Goal: Task Accomplishment & Management: Manage account settings

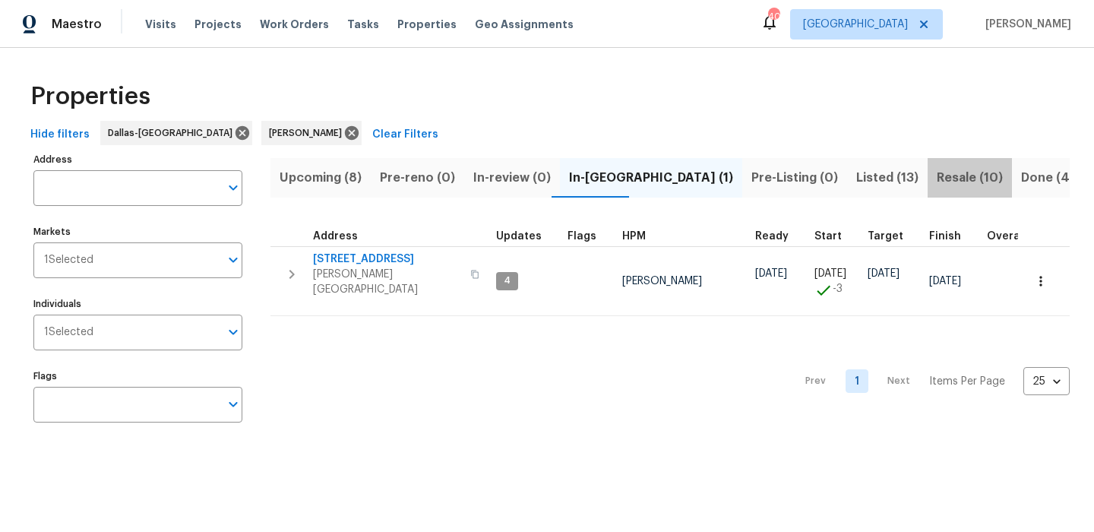
click at [936, 178] on span "Resale (10)" at bounding box center [969, 177] width 66 height 21
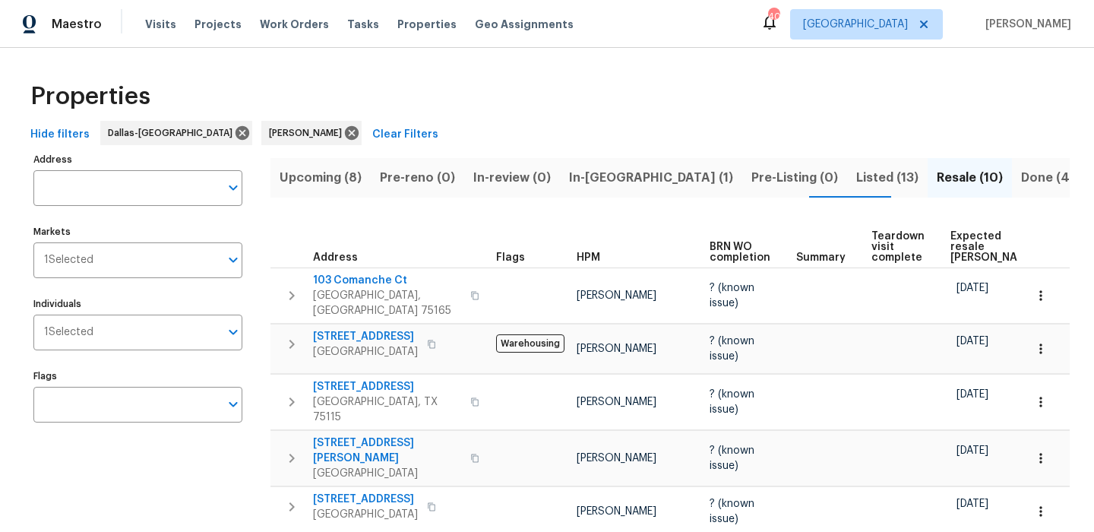
click at [957, 242] on span "Expected resale COE" at bounding box center [993, 247] width 86 height 32
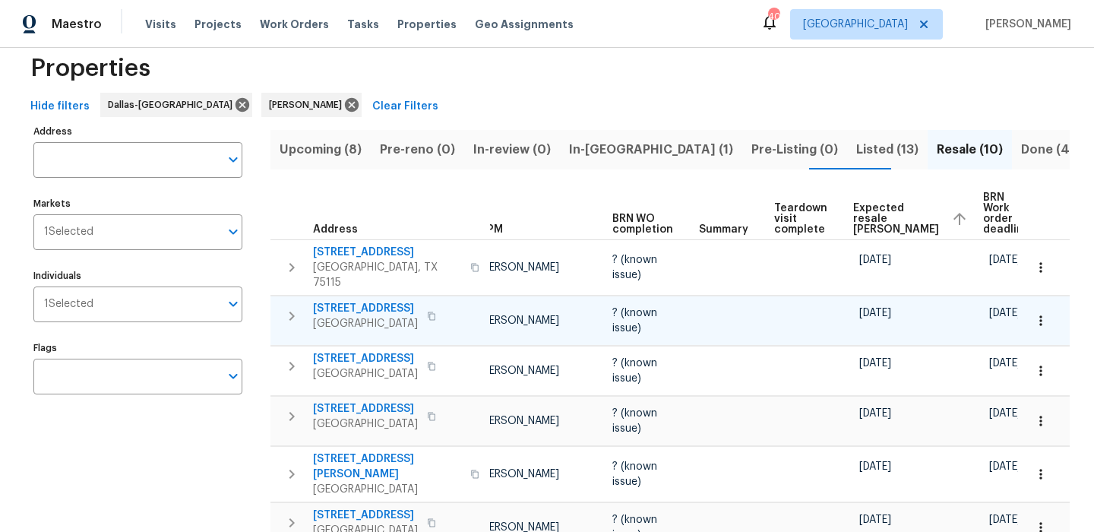
scroll to position [21, 0]
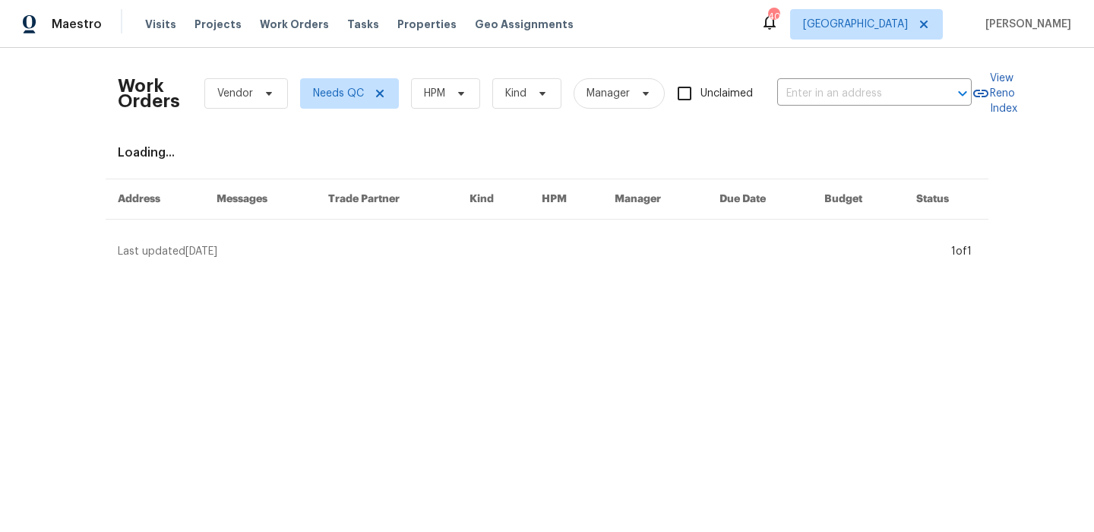
click at [451, 76] on div "Work Orders Vendor Needs QC HPM Kind Manager Unclaimed ​" at bounding box center [545, 93] width 854 height 67
click at [447, 89] on span "HPM" at bounding box center [445, 93] width 69 height 30
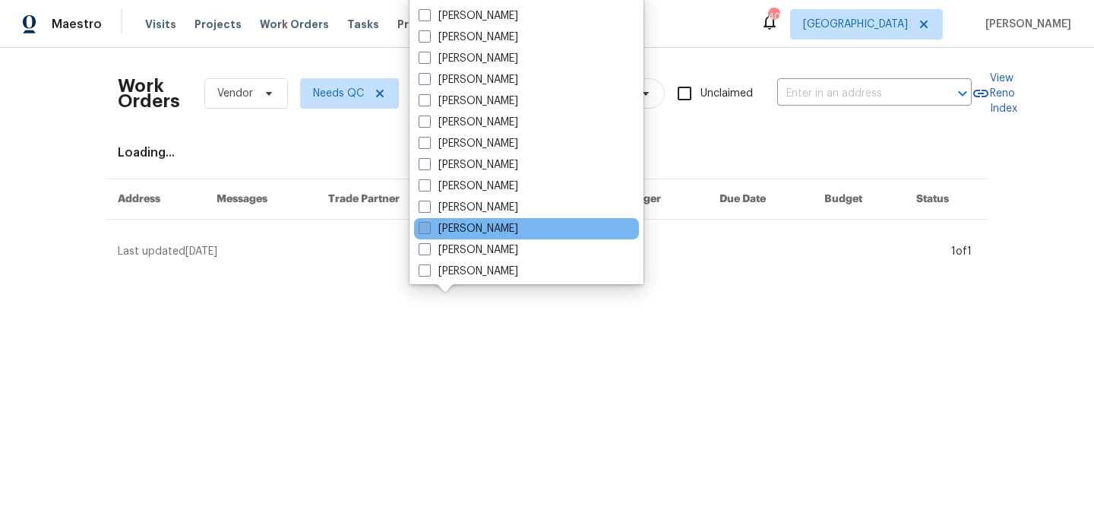
scroll to position [102, 0]
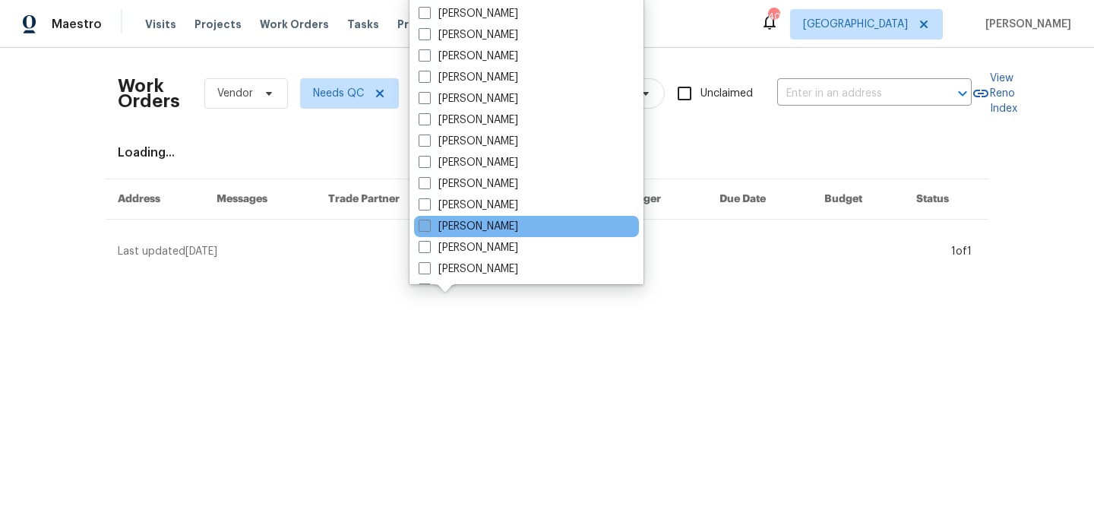
click at [487, 229] on label "[PERSON_NAME]" at bounding box center [467, 226] width 99 height 15
click at [428, 229] on input "[PERSON_NAME]" at bounding box center [423, 224] width 10 height 10
checkbox input "true"
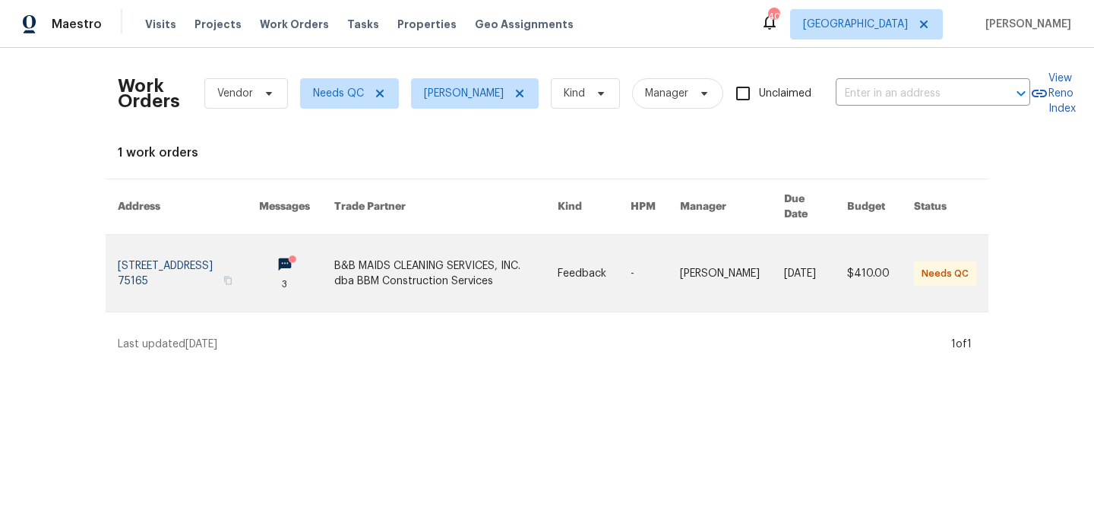
click at [166, 256] on link at bounding box center [188, 273] width 141 height 77
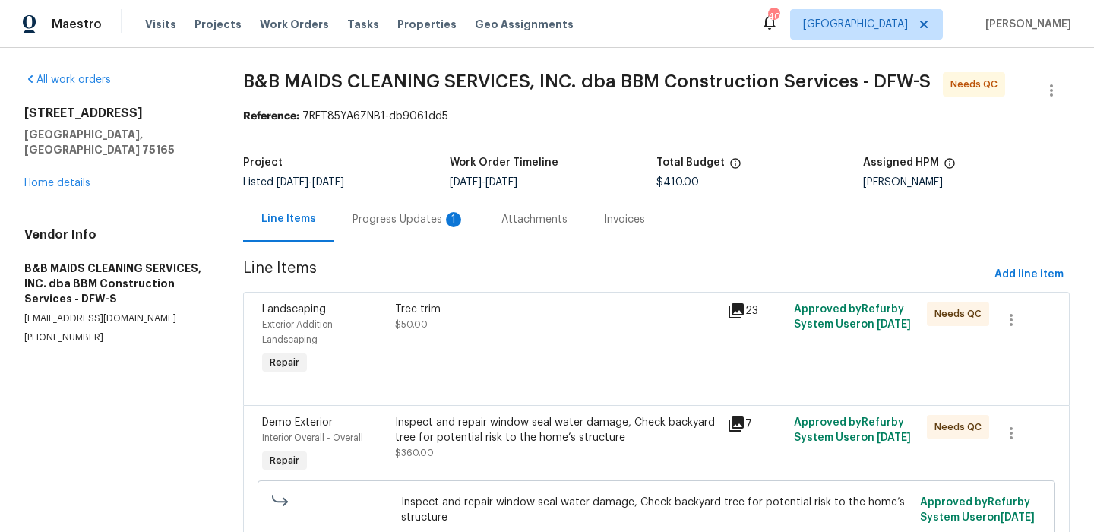
click at [405, 220] on div "Progress Updates 1" at bounding box center [408, 219] width 112 height 15
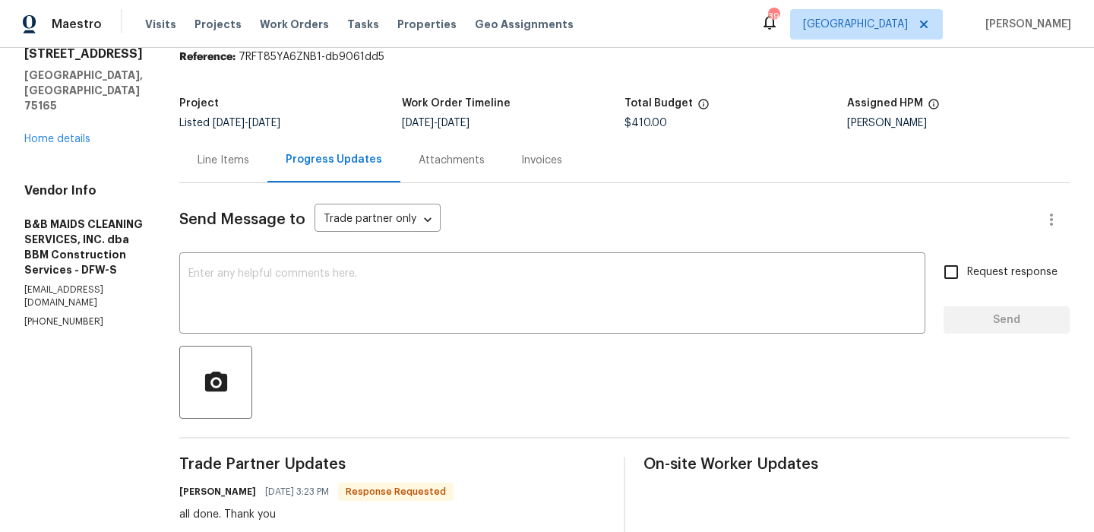
scroll to position [14, 0]
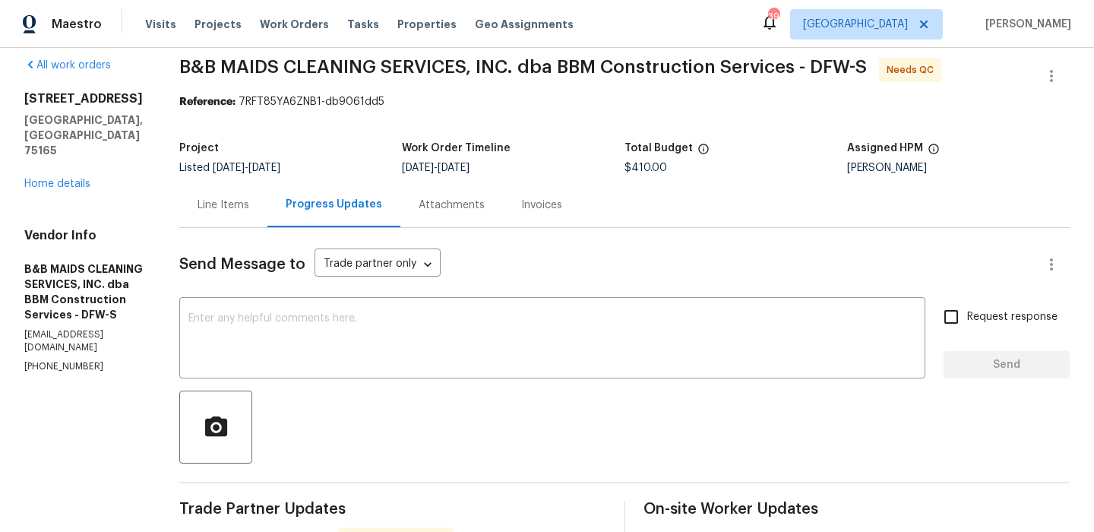
click at [262, 213] on div "Line Items" at bounding box center [223, 204] width 88 height 45
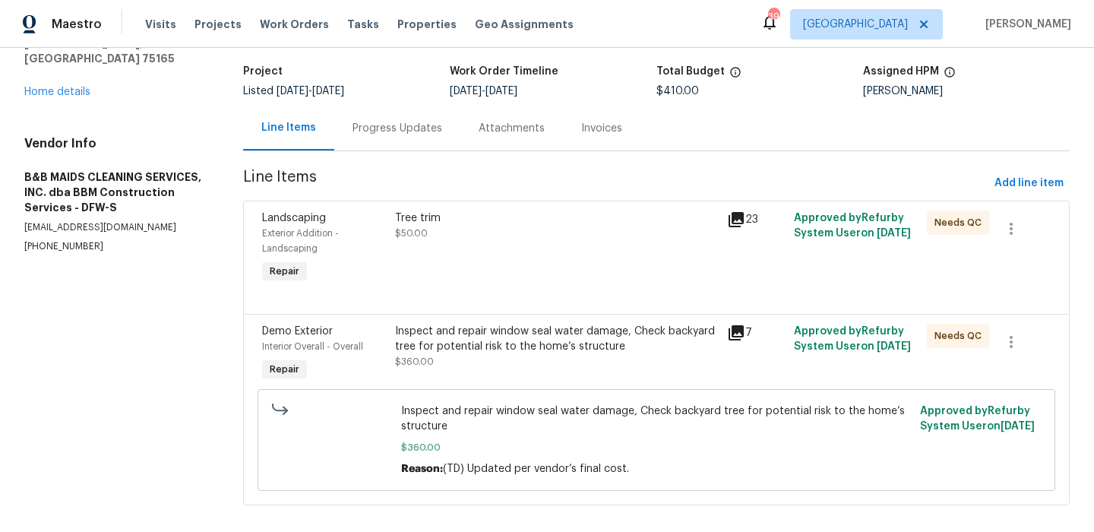
scroll to position [109, 0]
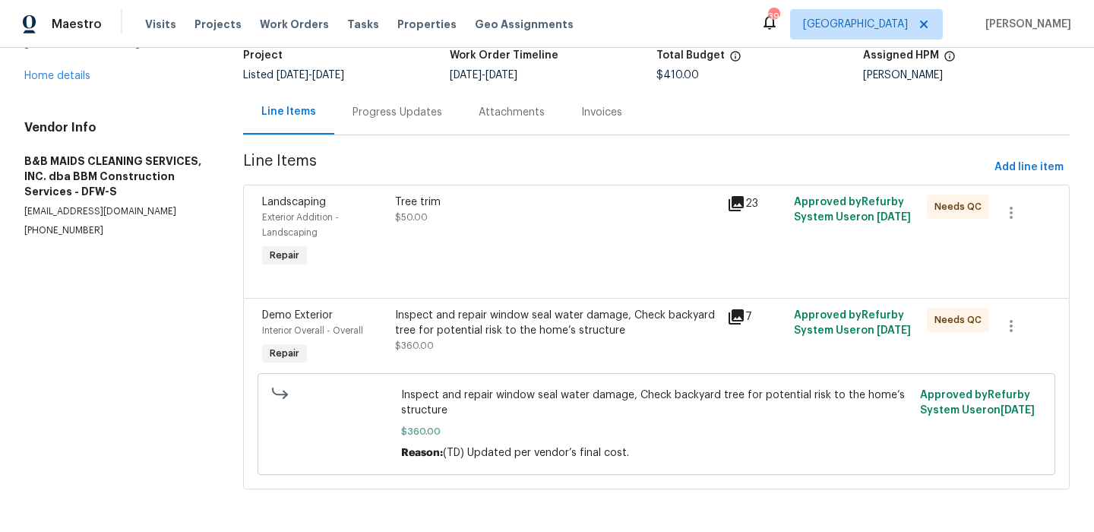
click at [519, 221] on div "Tree trim $50.00" at bounding box center [557, 209] width 324 height 30
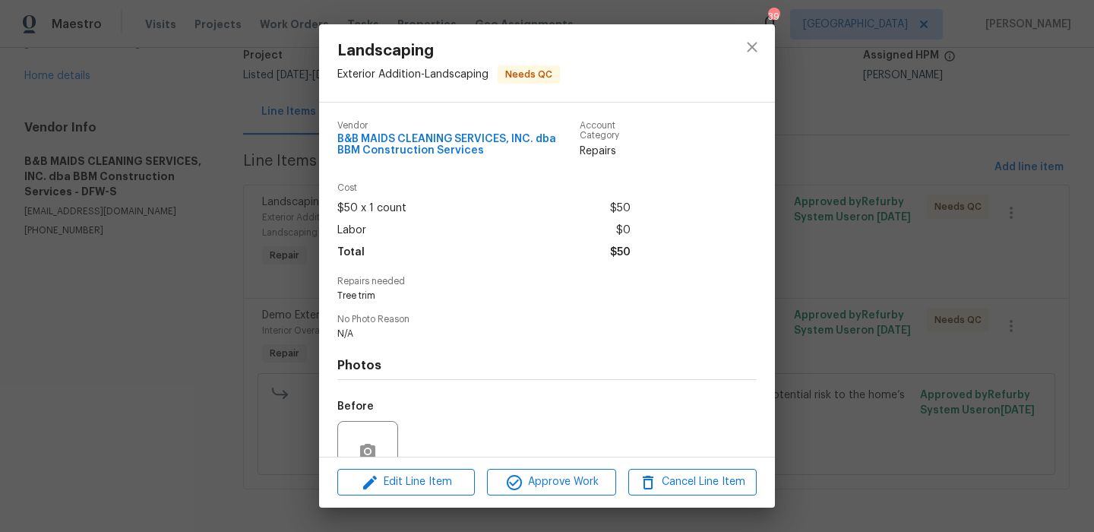
scroll to position [139, 0]
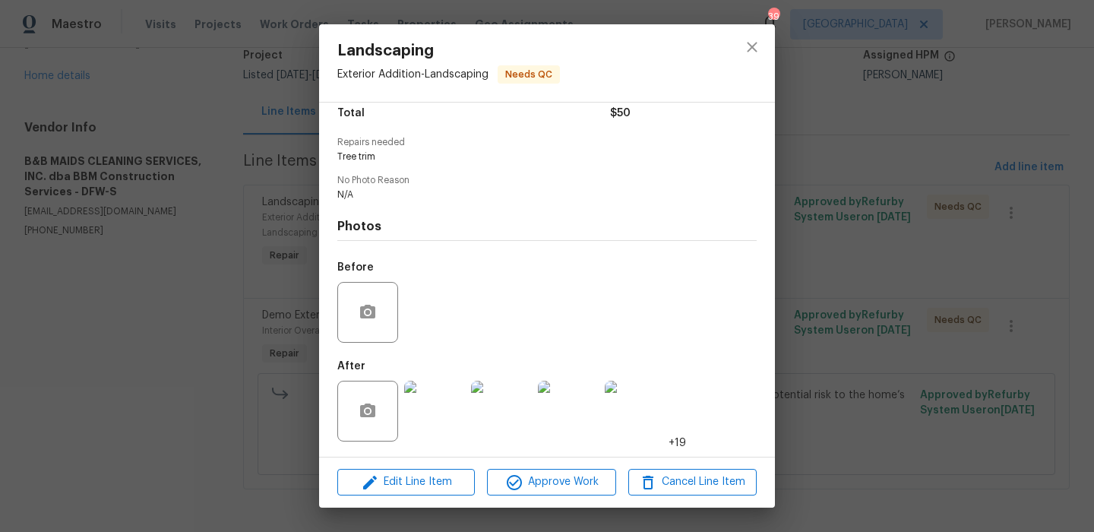
click at [438, 418] on img at bounding box center [434, 411] width 61 height 61
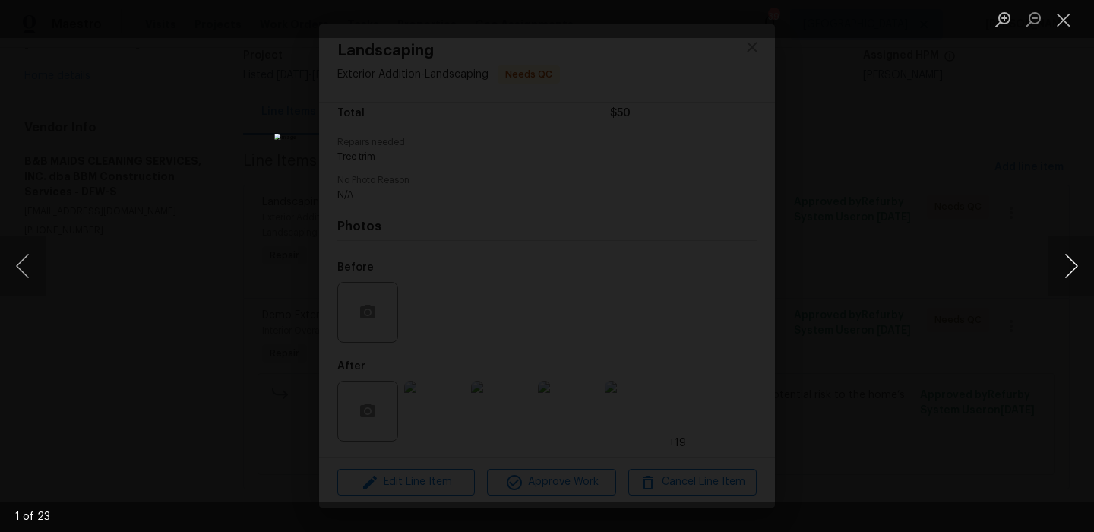
click at [1080, 273] on button "Next image" at bounding box center [1071, 265] width 46 height 61
click at [1063, 25] on button "Close lightbox" at bounding box center [1063, 19] width 30 height 27
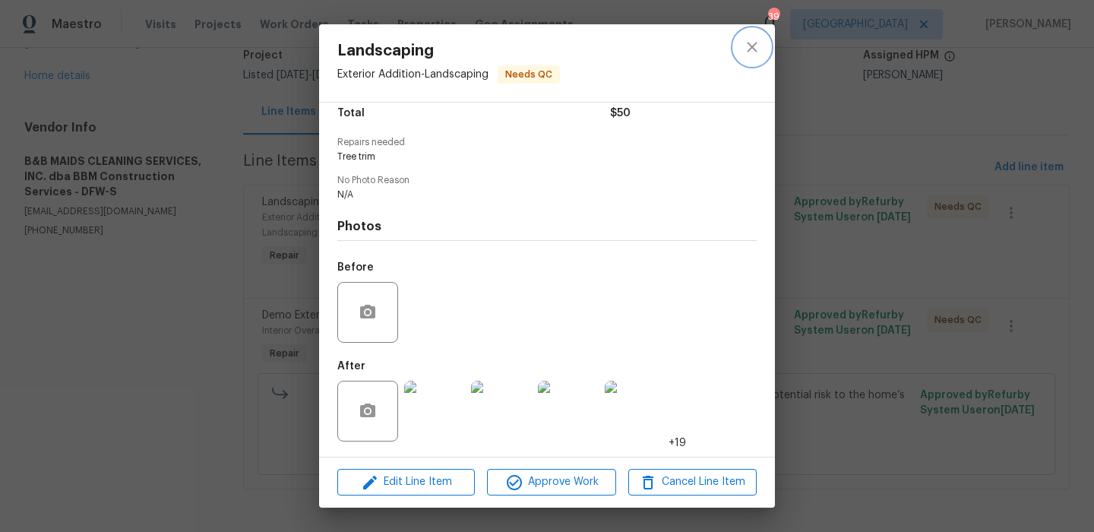
click at [747, 47] on icon "close" at bounding box center [752, 47] width 18 height 18
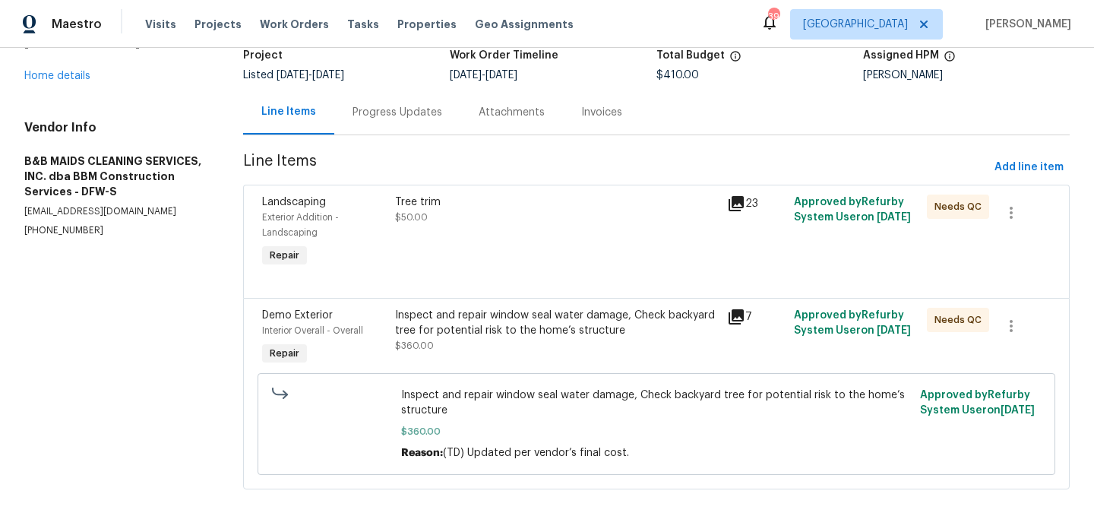
click at [746, 314] on div "7" at bounding box center [756, 317] width 58 height 18
click at [734, 316] on icon at bounding box center [735, 316] width 15 height 15
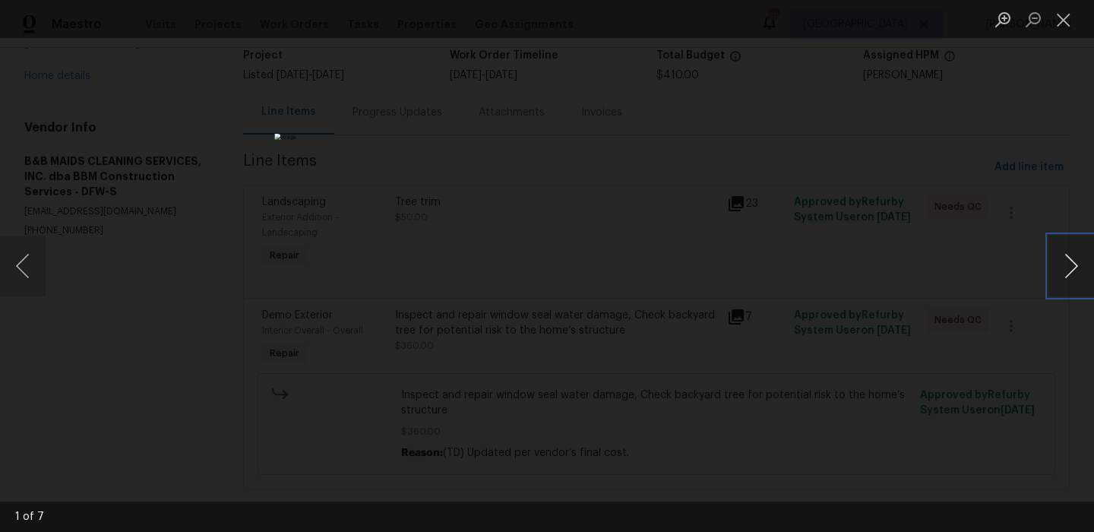
click at [1077, 272] on button "Next image" at bounding box center [1071, 265] width 46 height 61
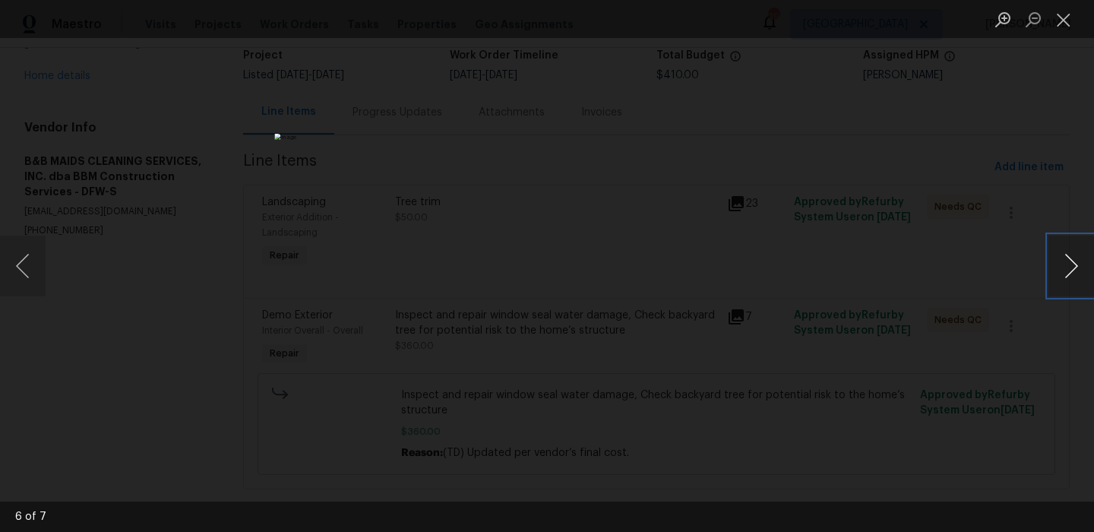
click at [1077, 272] on button "Next image" at bounding box center [1071, 265] width 46 height 61
click at [1067, 33] on li "Lightbox" at bounding box center [1063, 19] width 30 height 38
click at [1069, 21] on button "Close lightbox" at bounding box center [1063, 19] width 30 height 27
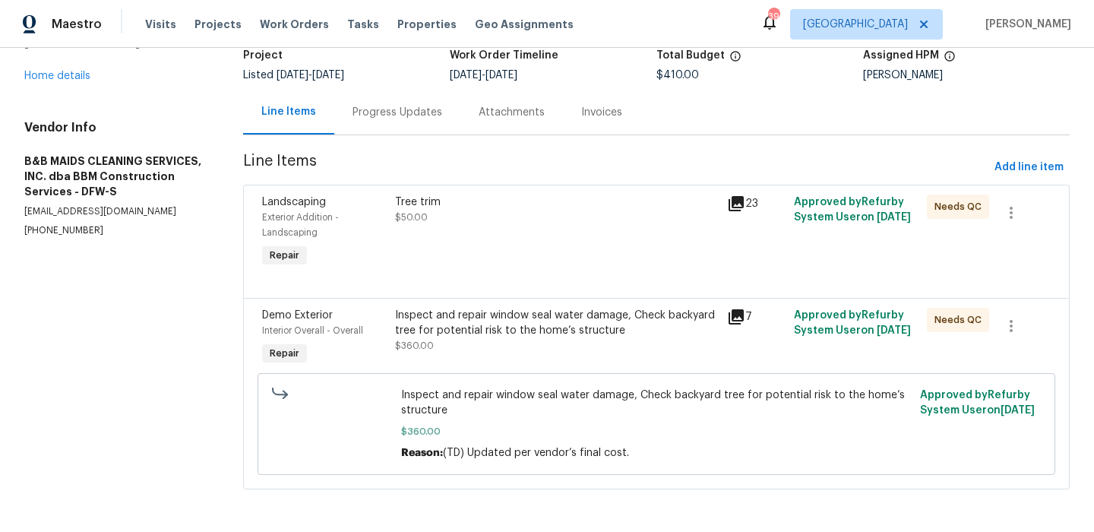
scroll to position [0, 0]
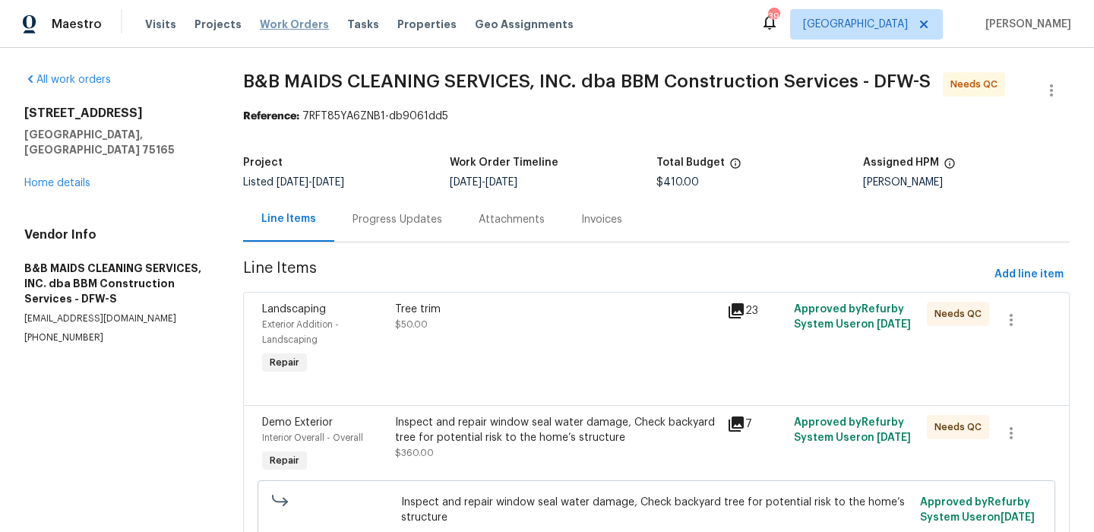
click at [273, 27] on span "Work Orders" at bounding box center [294, 24] width 69 height 15
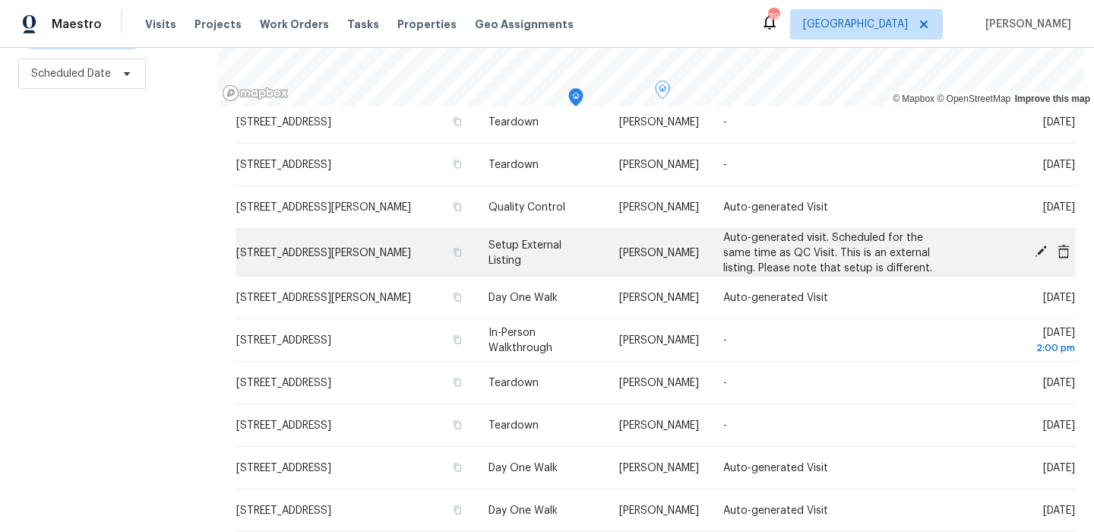
scroll to position [191, 0]
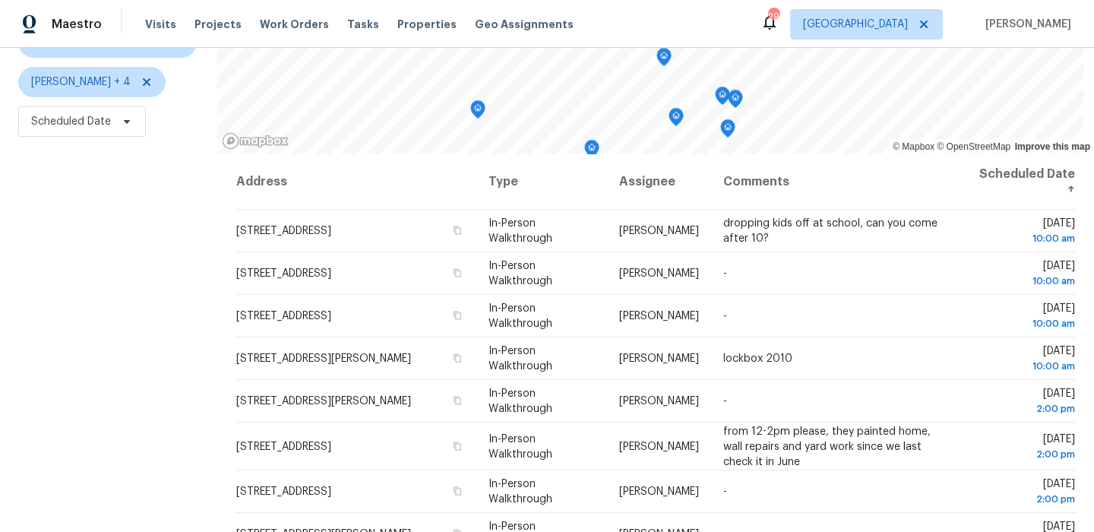
scroll to position [163, 0]
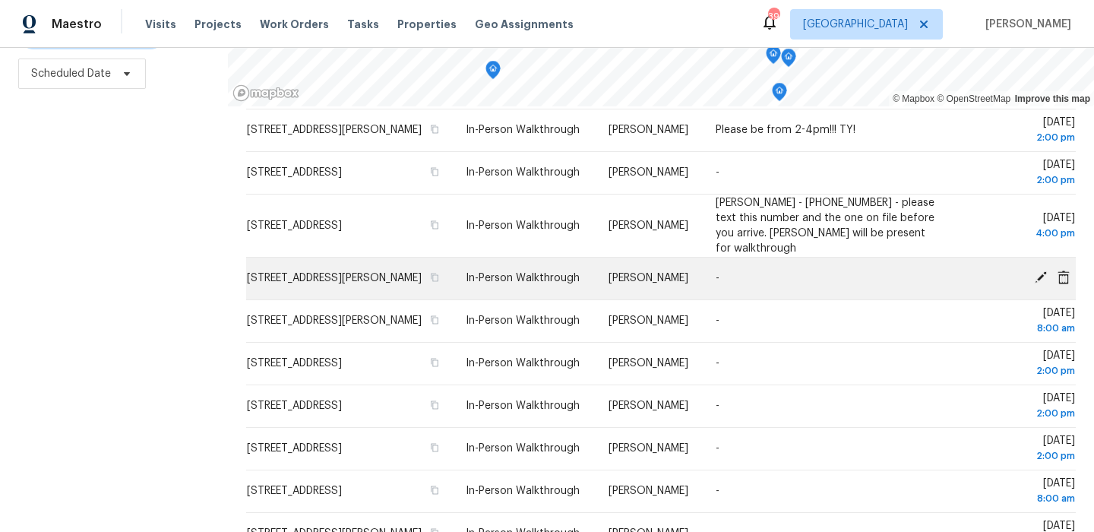
scroll to position [118, 0]
